Goal: Information Seeking & Learning: Learn about a topic

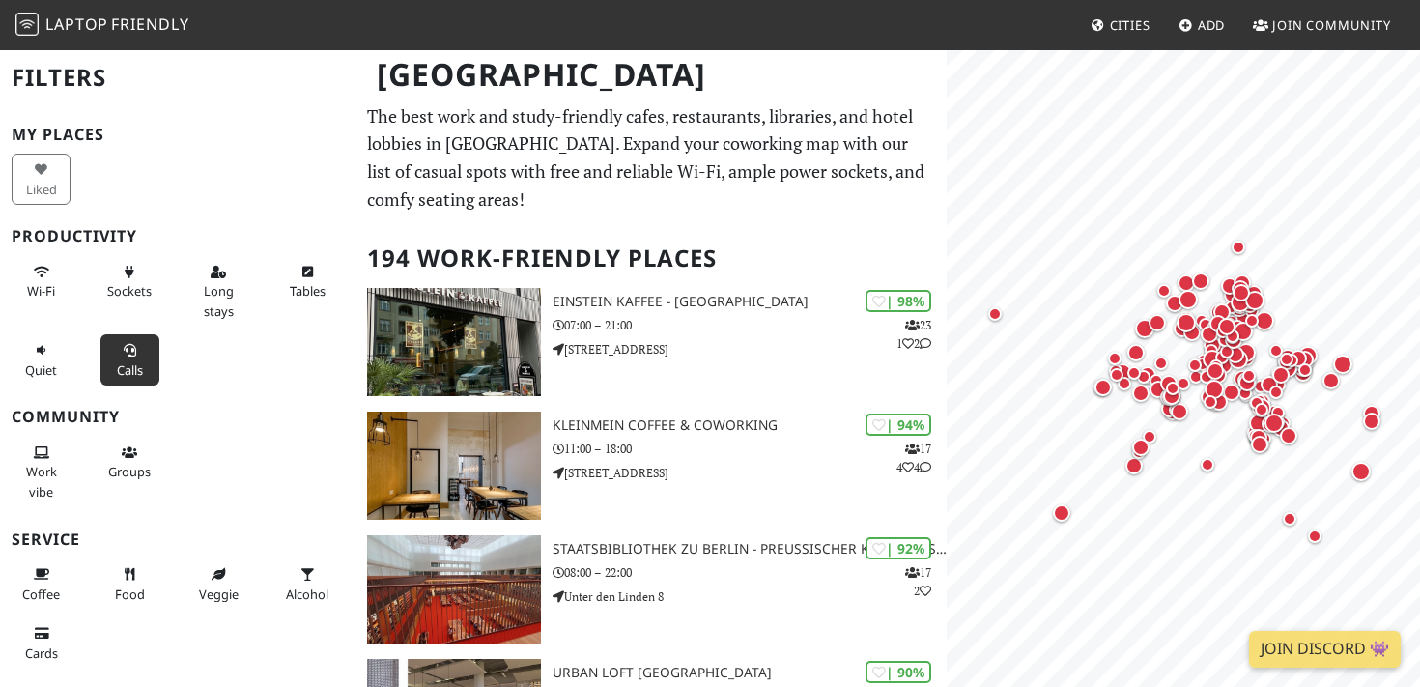
click at [127, 361] on span "Calls" at bounding box center [130, 369] width 26 height 17
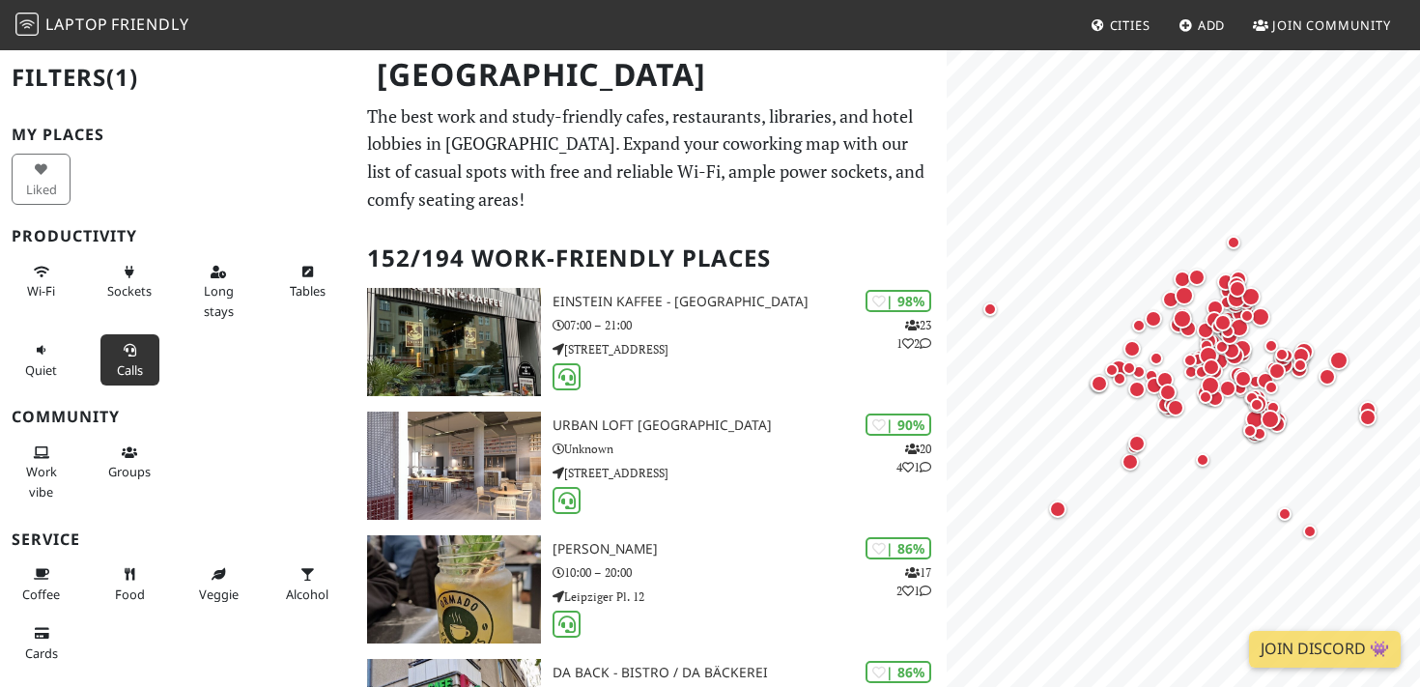
click at [127, 361] on span "Calls" at bounding box center [130, 369] width 26 height 17
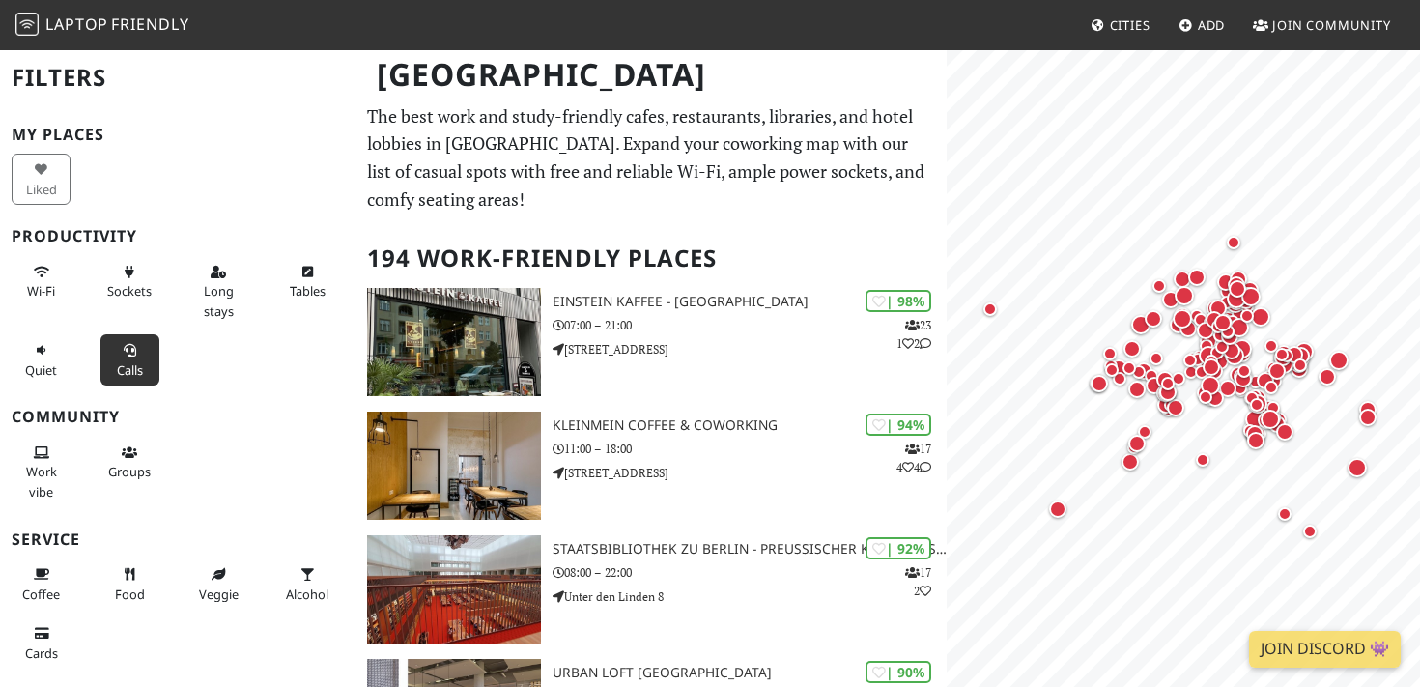
click at [127, 361] on span "Calls" at bounding box center [130, 369] width 26 height 17
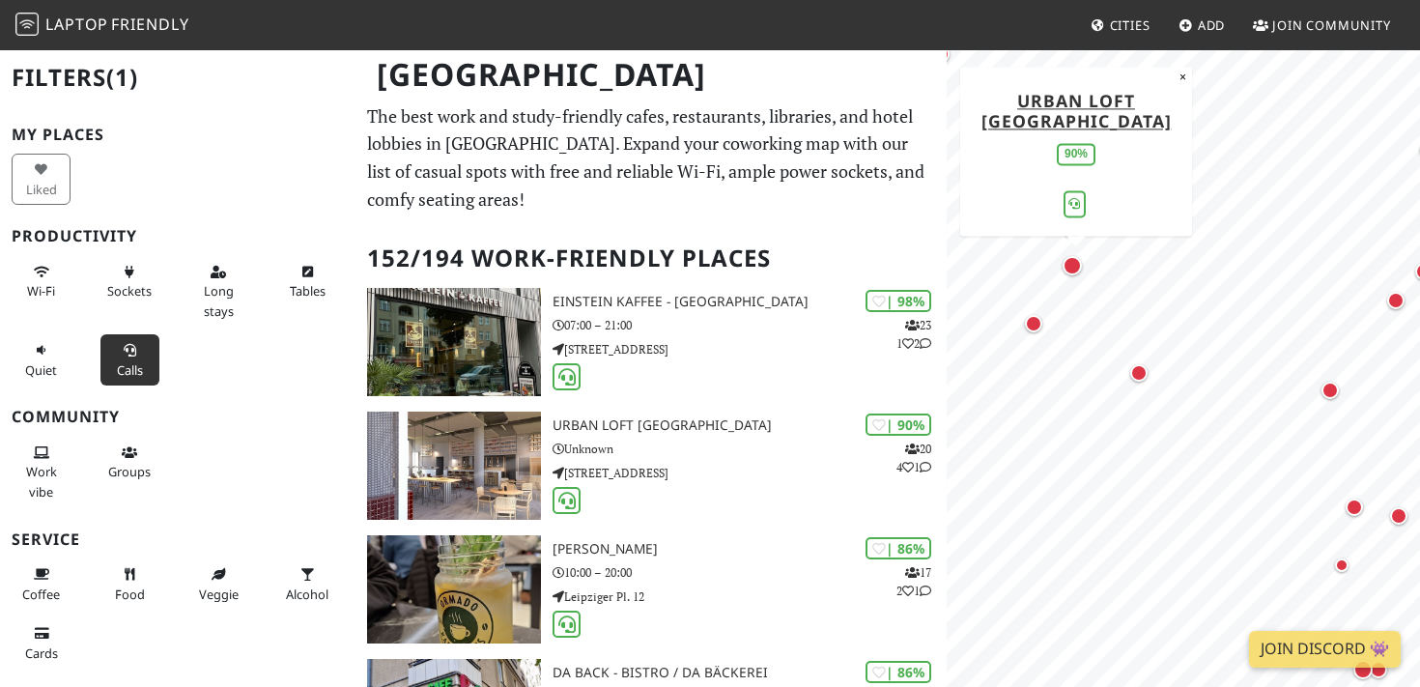
click at [1071, 271] on div "Map marker" at bounding box center [1072, 265] width 19 height 19
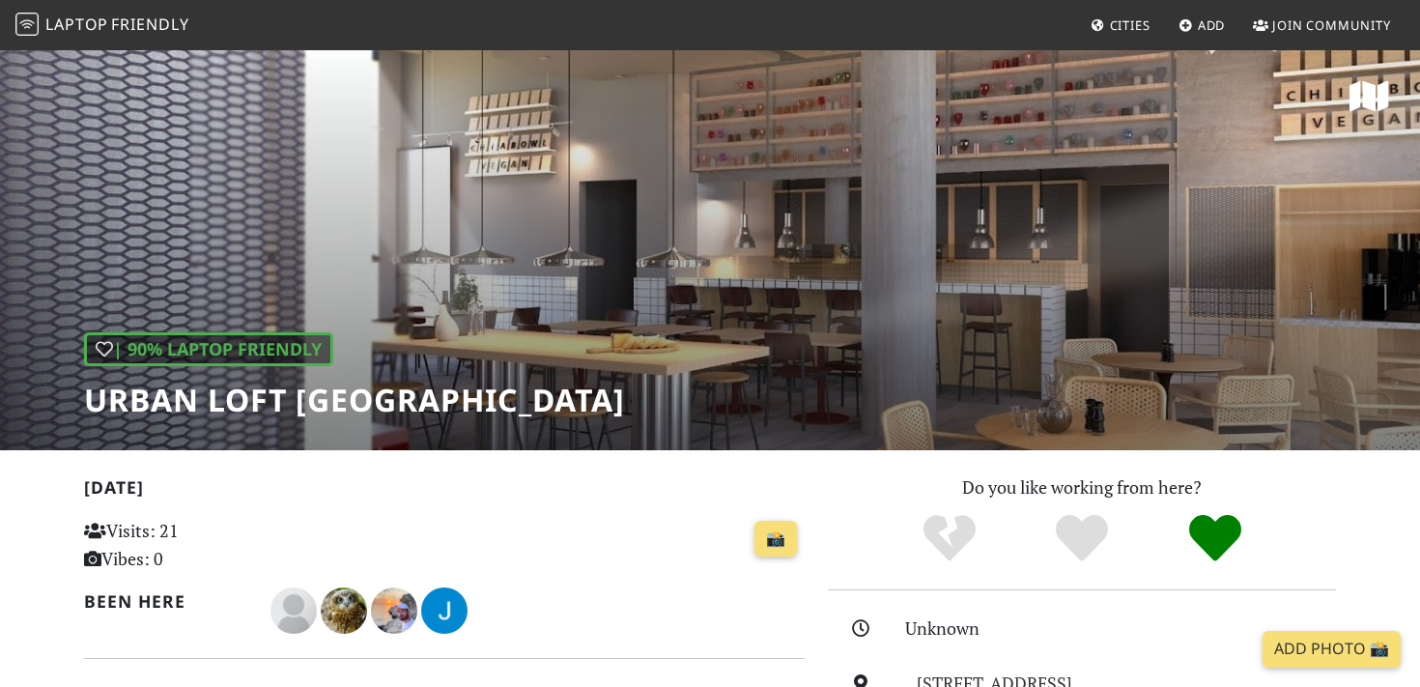
click at [1084, 226] on div "| 90% Laptop Friendly URBAN LOFT Berlin" at bounding box center [710, 249] width 1420 height 402
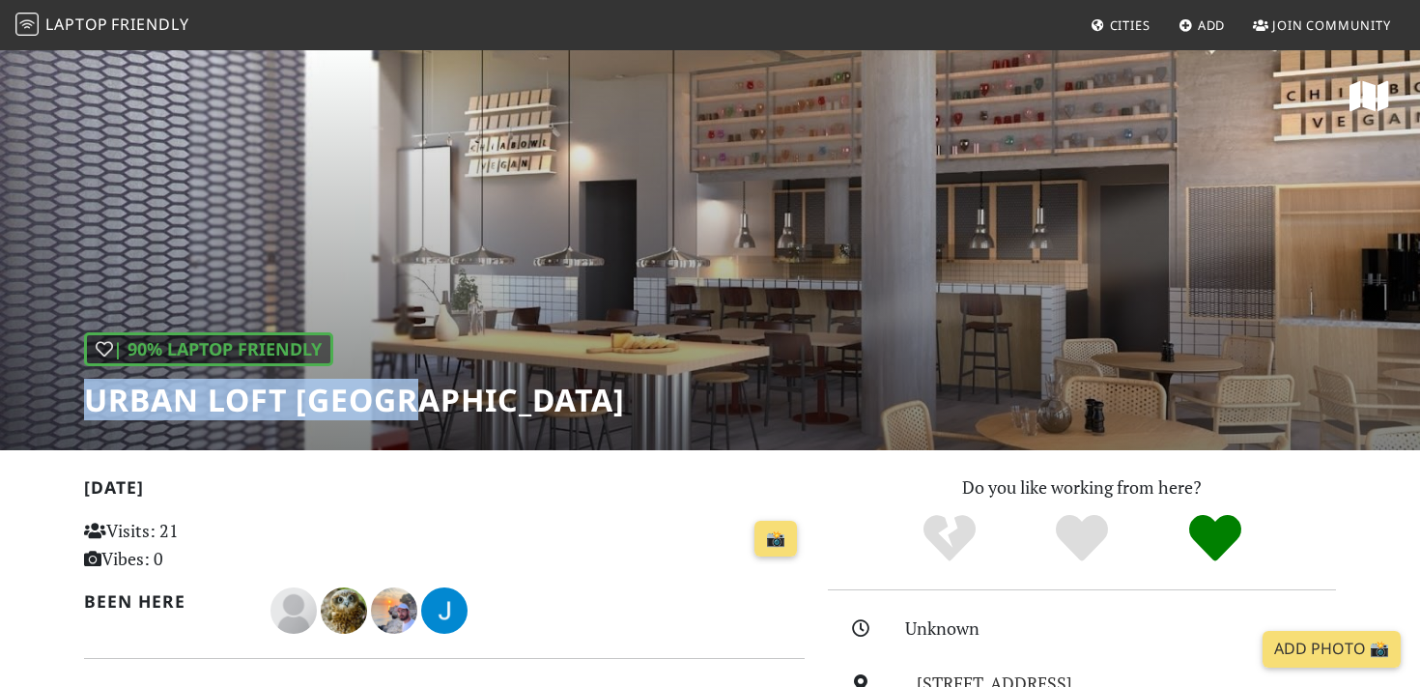
drag, startPoint x: 415, startPoint y: 398, endPoint x: 92, endPoint y: 402, distance: 323.7
click at [92, 402] on h1 "URBAN LOFT [GEOGRAPHIC_DATA]" at bounding box center [354, 400] width 541 height 37
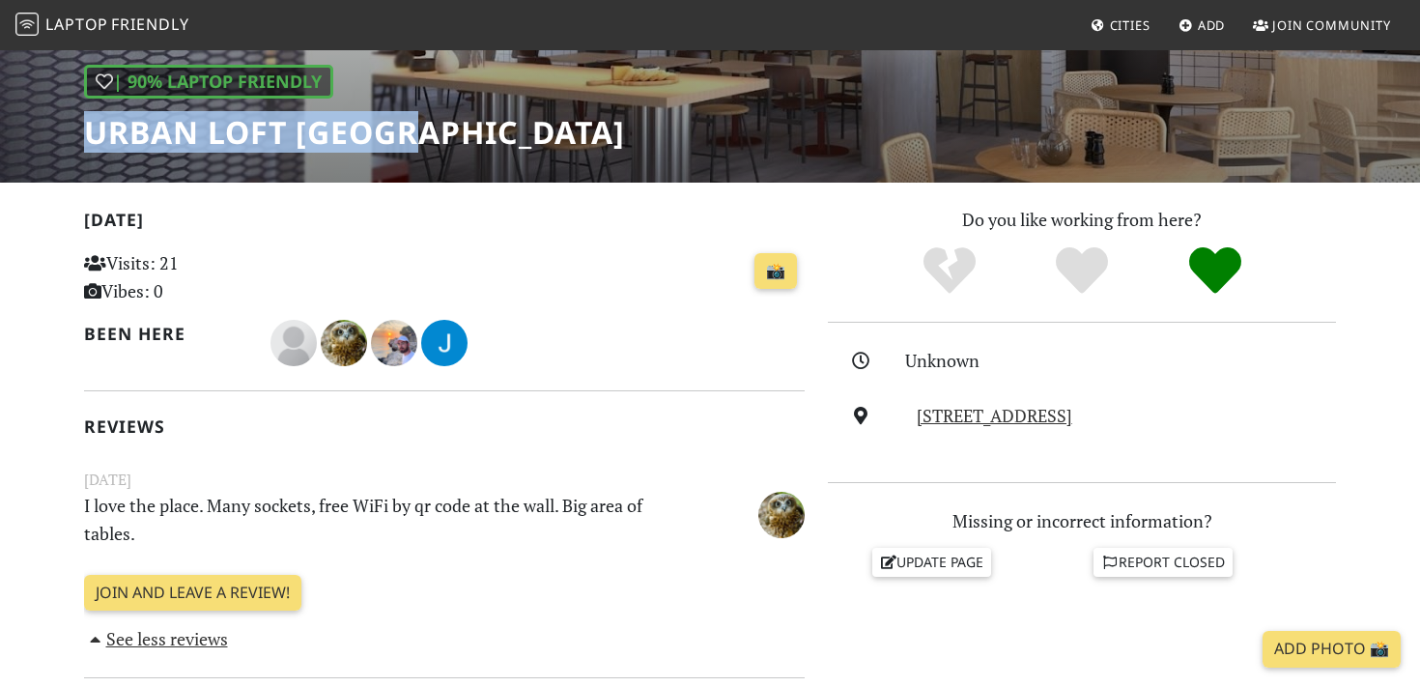
scroll to position [535, 0]
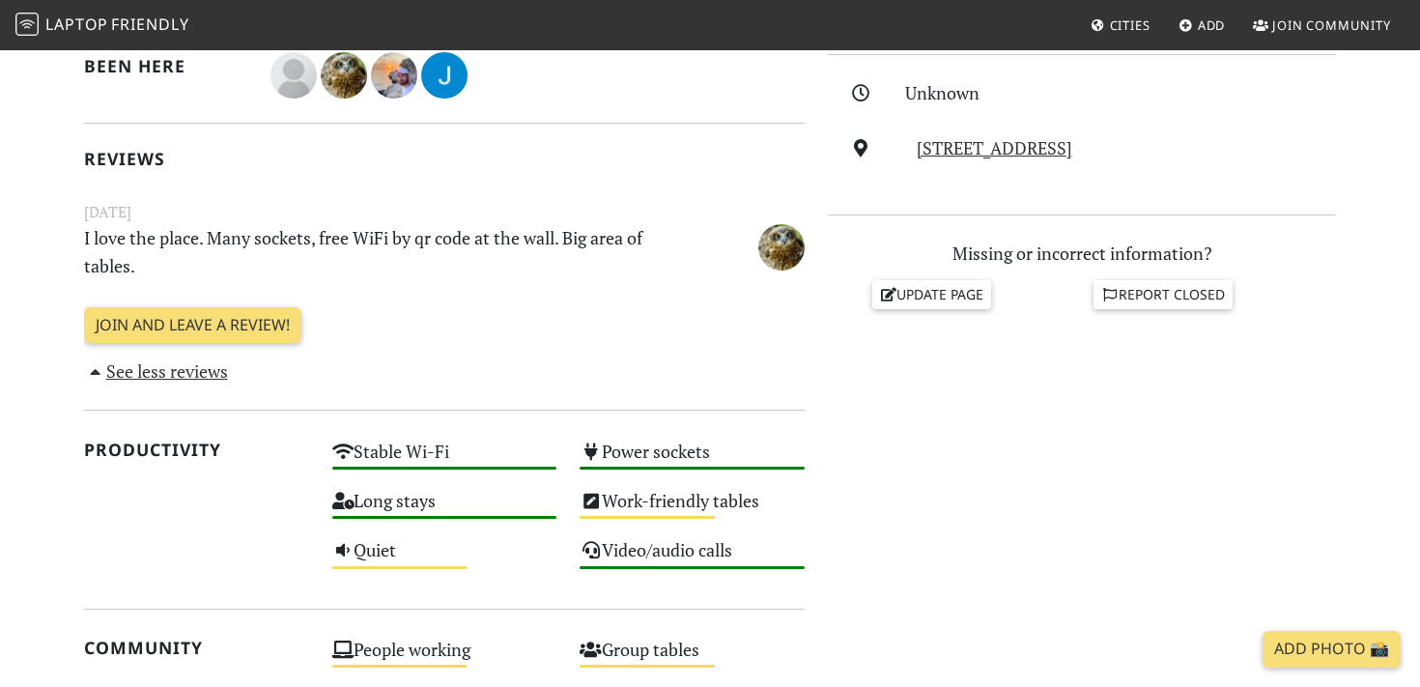
click at [202, 369] on link "See less reviews" at bounding box center [156, 370] width 144 height 23
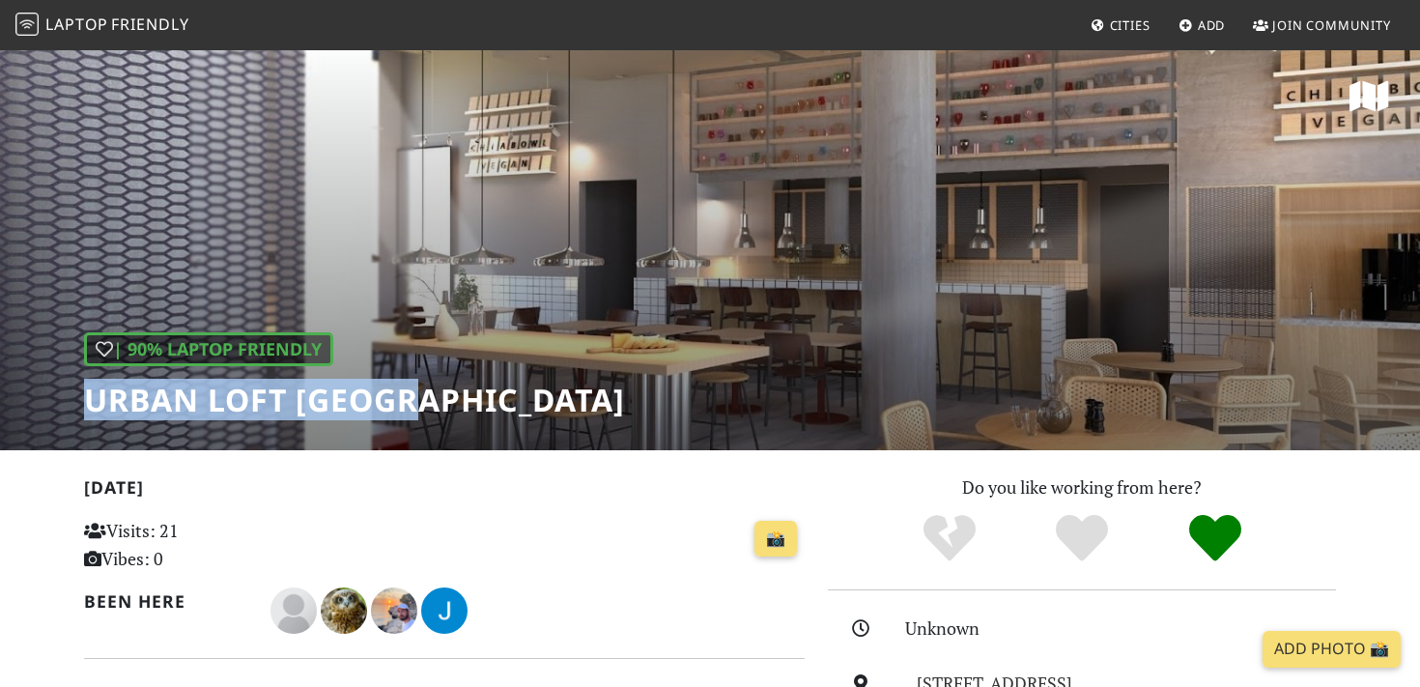
scroll to position [0, 0]
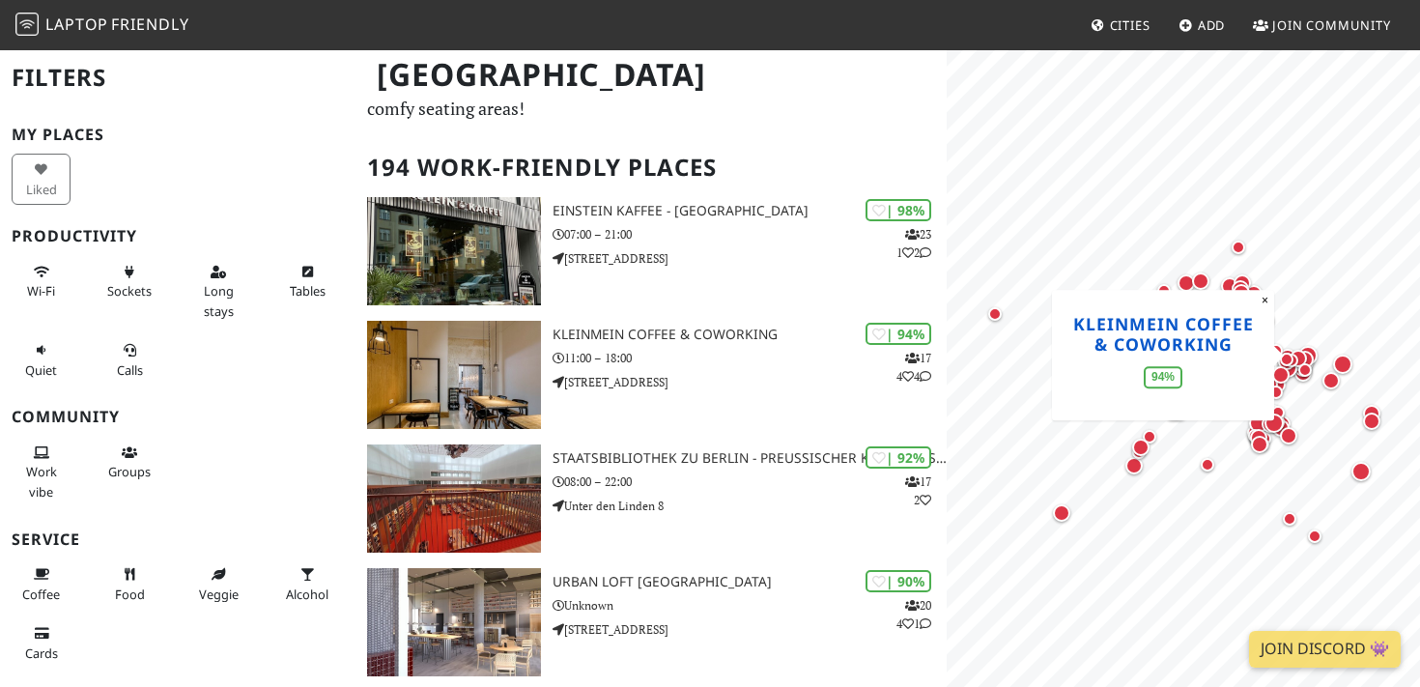
scroll to position [76, 0]
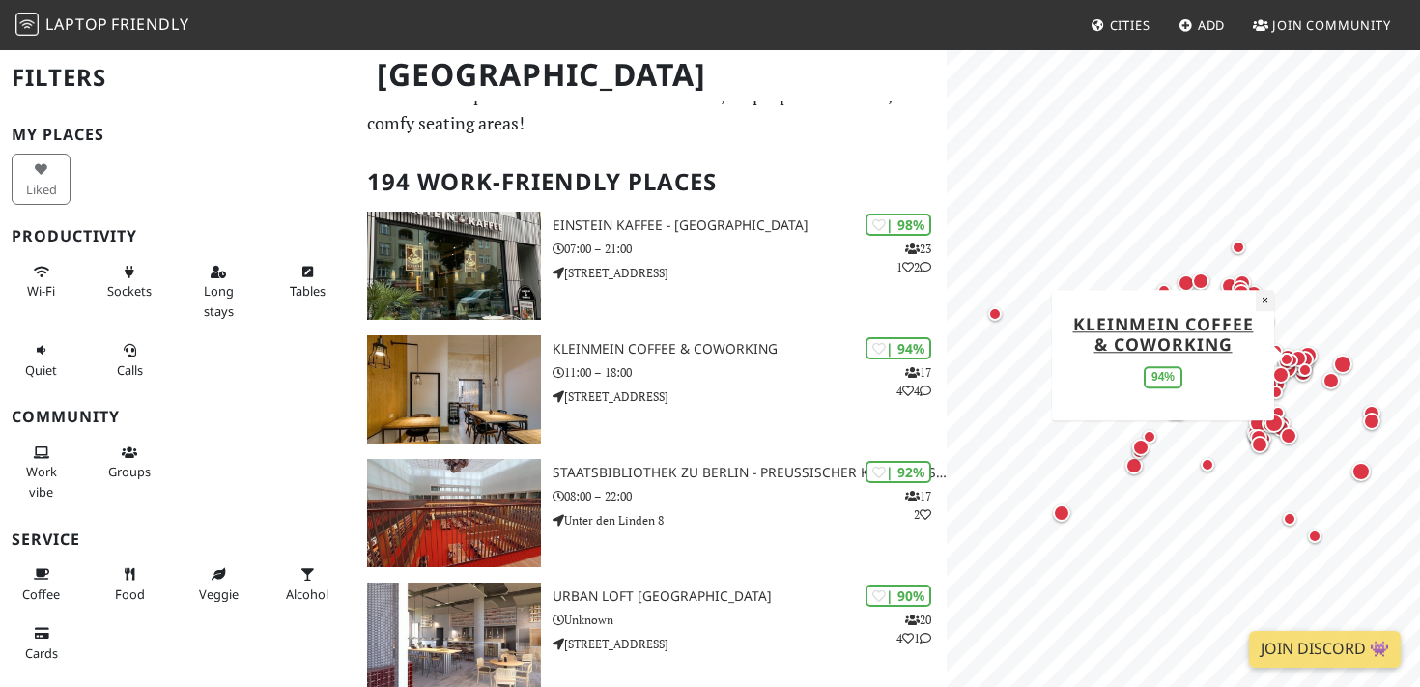
click at [1265, 303] on button "×" at bounding box center [1265, 300] width 18 height 21
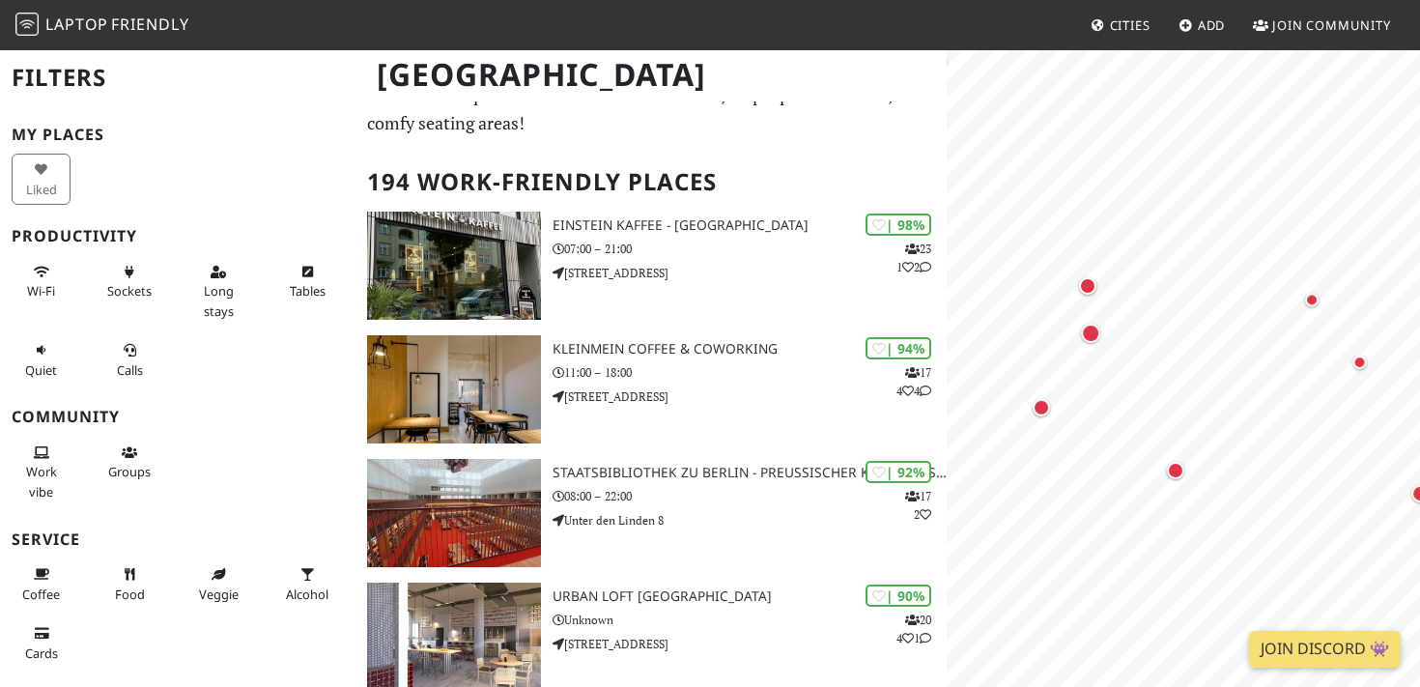
drag, startPoint x: 964, startPoint y: 414, endPoint x: 1056, endPoint y: 408, distance: 92.0
click at [1054, 408] on div "Map marker" at bounding box center [1041, 406] width 25 height 25
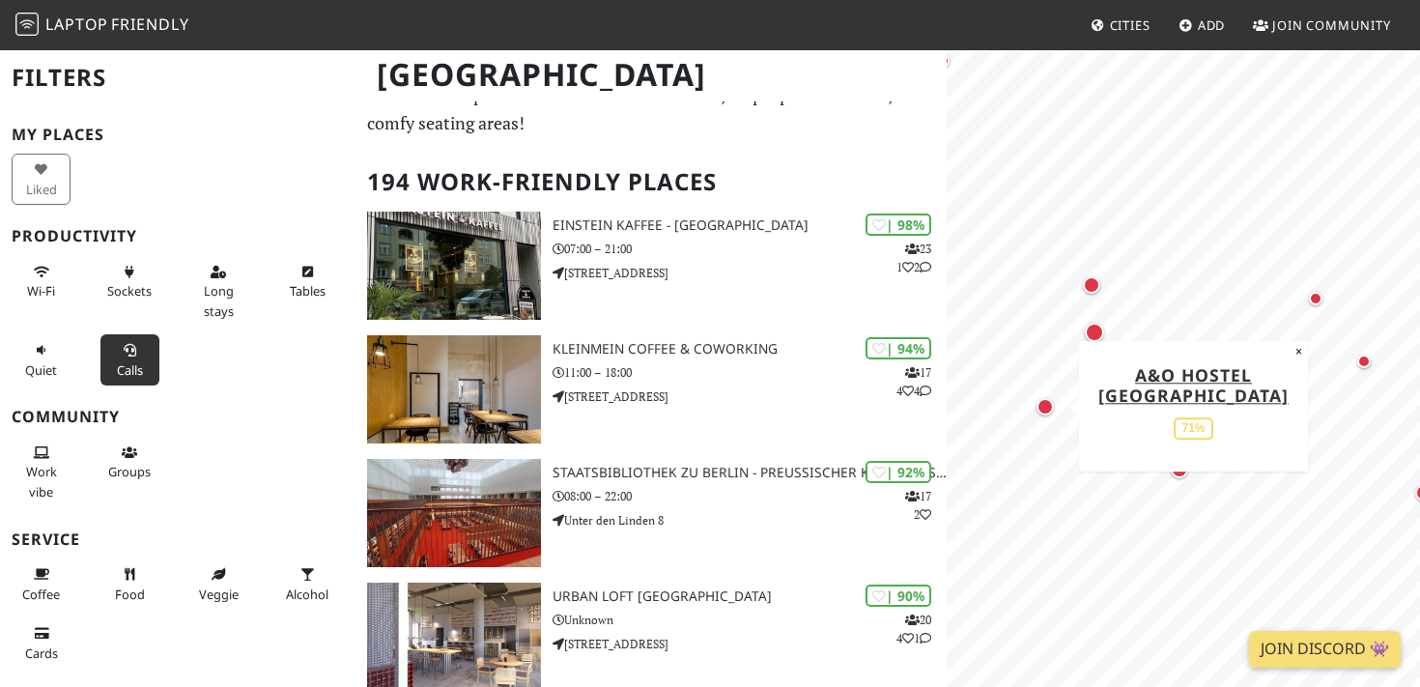
click at [126, 361] on span "Calls" at bounding box center [130, 369] width 26 height 17
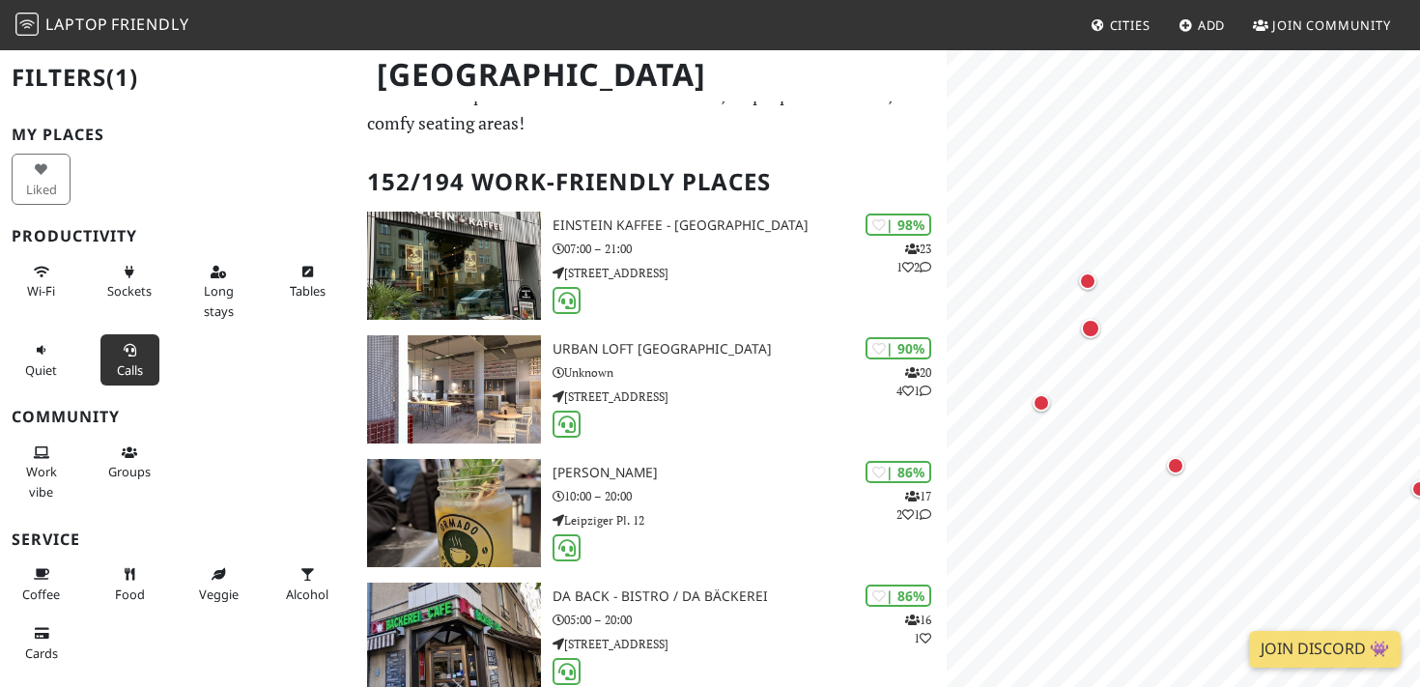
scroll to position [0, 0]
